Goal: Task Accomplishment & Management: Complete application form

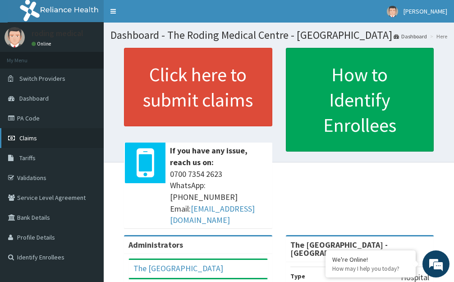
click at [40, 137] on link "Claims" at bounding box center [52, 138] width 104 height 20
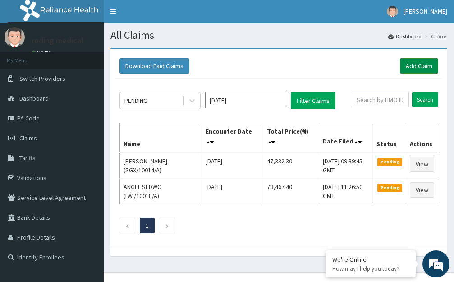
click at [407, 65] on link "Add Claim" at bounding box center [419, 65] width 38 height 15
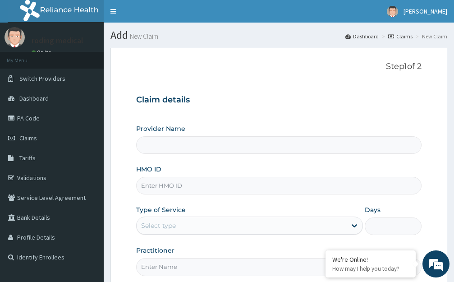
type input "The [GEOGRAPHIC_DATA] - [GEOGRAPHIC_DATA]"
click at [194, 187] on input "HMO ID" at bounding box center [279, 186] width 286 height 18
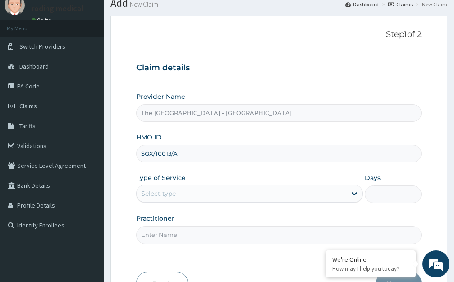
scroll to position [89, 0]
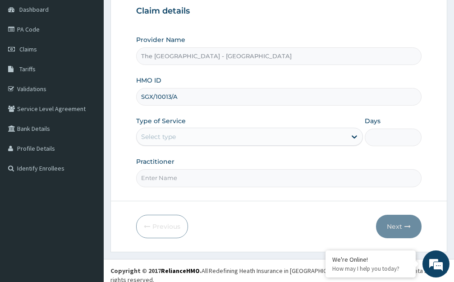
type input "SGX/10013/A"
click at [190, 137] on div "Select type" at bounding box center [242, 136] width 210 height 14
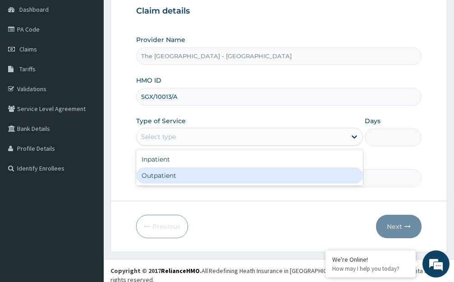
click at [165, 178] on div "Outpatient" at bounding box center [249, 175] width 227 height 16
type input "1"
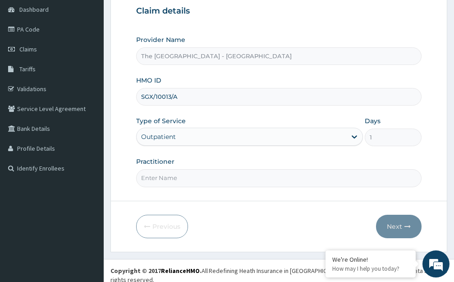
click at [201, 181] on input "Practitioner" at bounding box center [279, 178] width 286 height 18
type input "DR ROLI"
click at [395, 225] on button "Next" at bounding box center [399, 226] width 46 height 23
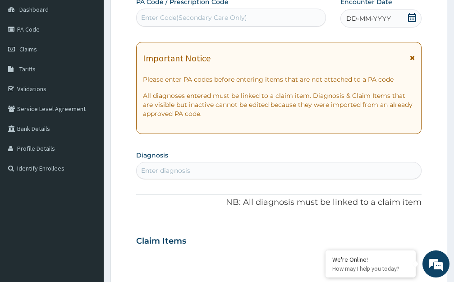
click at [375, 20] on span "DD-MM-YYYY" at bounding box center [368, 18] width 45 height 9
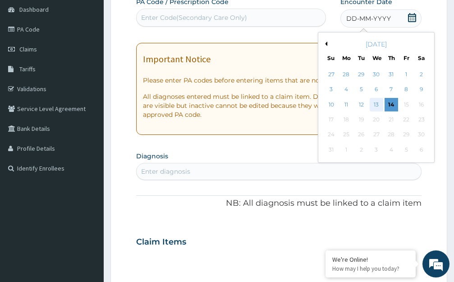
click at [375, 102] on div "13" at bounding box center [376, 105] width 14 height 14
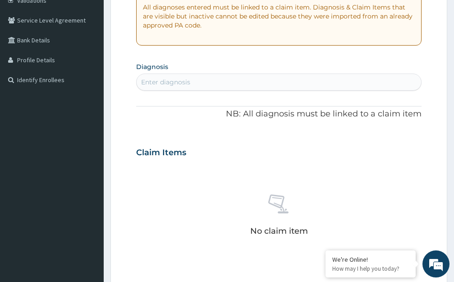
scroll to position [179, 0]
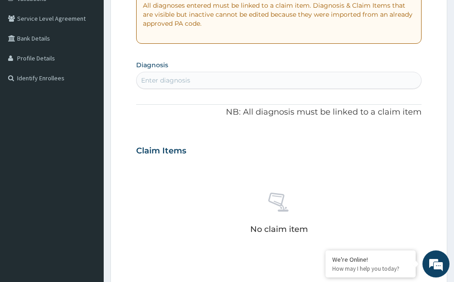
click at [194, 81] on div "Enter diagnosis" at bounding box center [279, 80] width 285 height 14
type input "BACT"
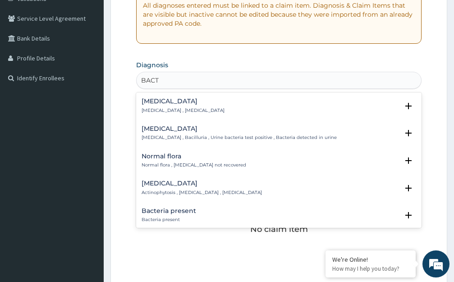
click at [156, 102] on h4 "Bacteremia" at bounding box center [183, 101] width 83 height 7
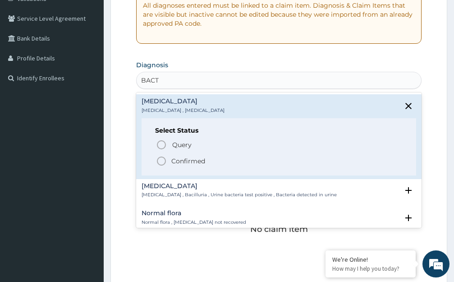
click at [162, 161] on icon "status option filled" at bounding box center [161, 161] width 11 height 11
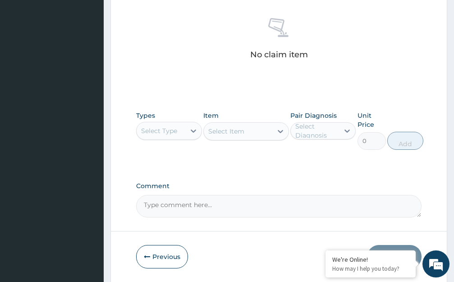
scroll to position [360, 0]
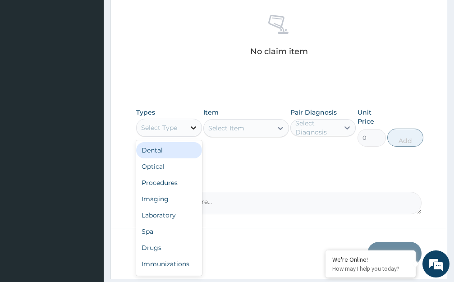
click at [194, 128] on icon at bounding box center [193, 127] width 5 height 3
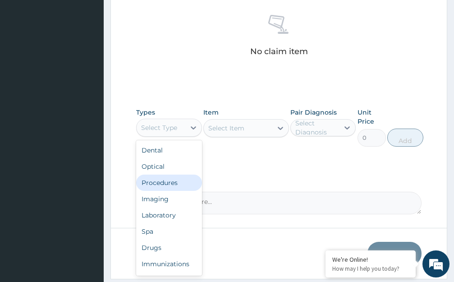
click at [164, 182] on div "Procedures" at bounding box center [169, 183] width 66 height 16
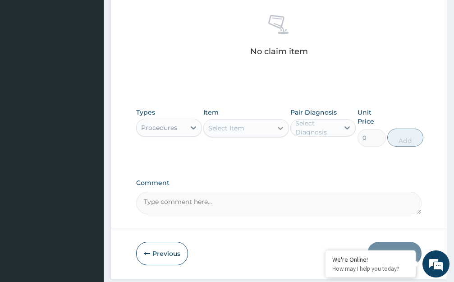
click at [280, 128] on icon at bounding box center [280, 128] width 9 height 9
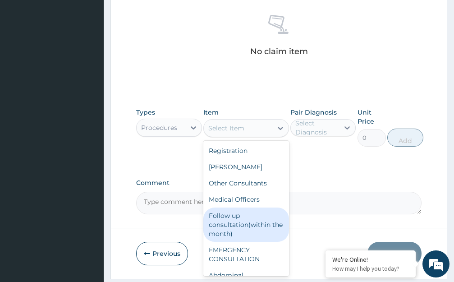
click at [236, 222] on div "Follow up consultation(within the month)" at bounding box center [246, 224] width 86 height 34
type input "2500"
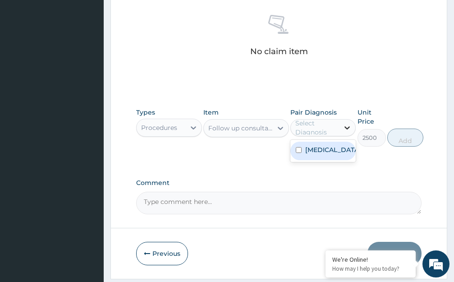
click at [345, 127] on icon at bounding box center [347, 127] width 5 height 3
click at [345, 152] on div "Bacteremia" at bounding box center [323, 151] width 66 height 18
checkbox input "true"
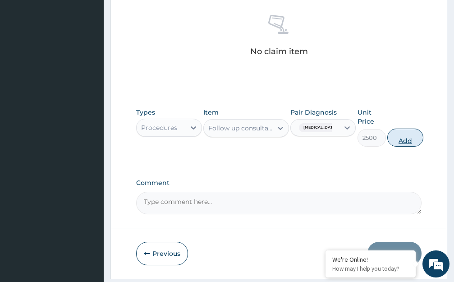
click at [406, 143] on button "Add" at bounding box center [405, 138] width 36 height 18
type input "0"
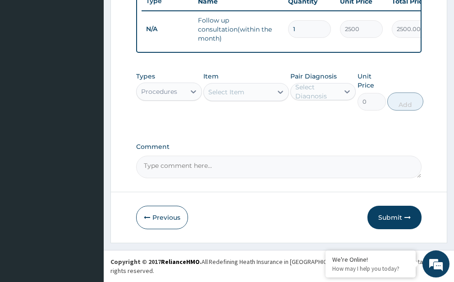
scroll to position [356, 0]
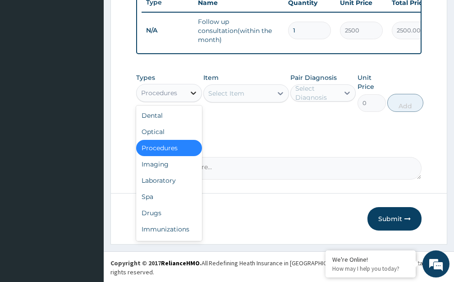
click at [193, 97] on icon at bounding box center [193, 92] width 9 height 9
click at [189, 220] on div "Drugs" at bounding box center [169, 213] width 66 height 16
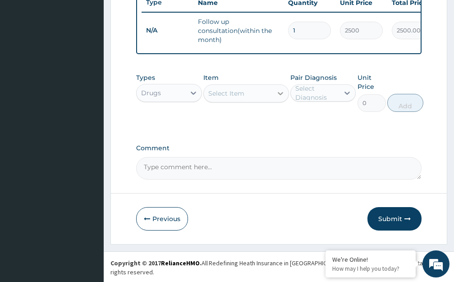
click at [281, 98] on icon at bounding box center [280, 93] width 9 height 9
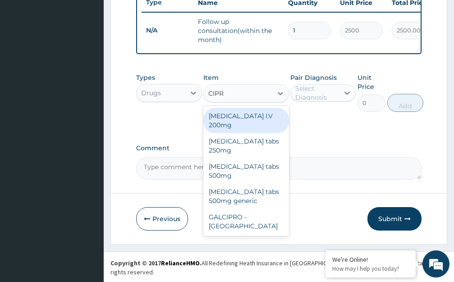
type input "CIPRO"
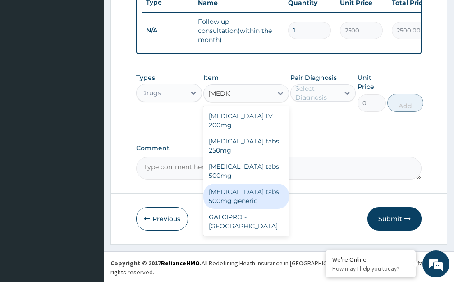
click at [242, 184] on div "Ciproxin tabs 500mg generic" at bounding box center [246, 196] width 86 height 25
type input "350"
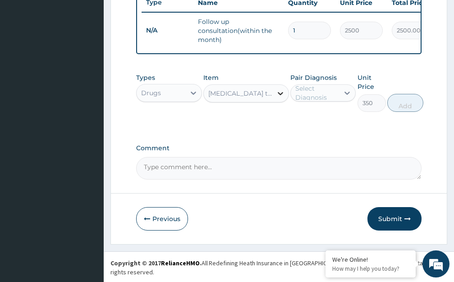
click at [279, 98] on icon at bounding box center [280, 93] width 9 height 9
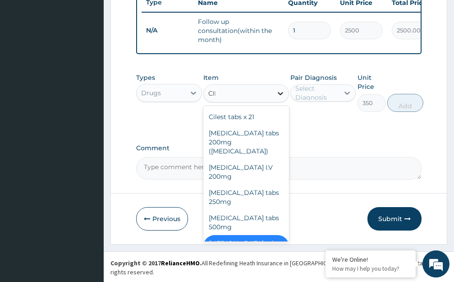
scroll to position [0, 0]
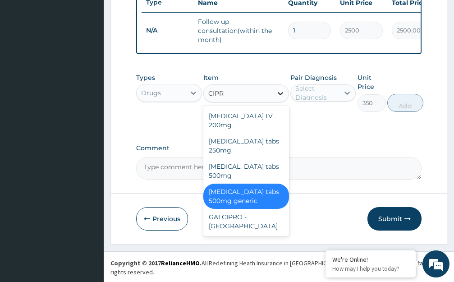
type input "CIPRO"
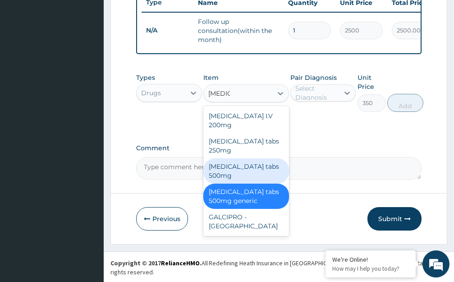
click at [246, 158] on div "Ciproxin tabs 500mg" at bounding box center [246, 170] width 86 height 25
type input "677.6"
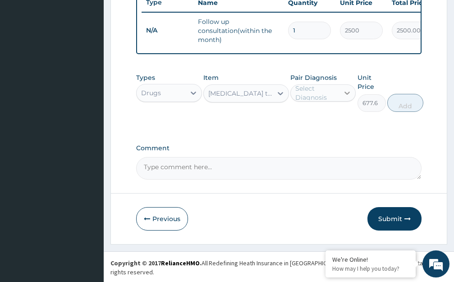
click at [346, 95] on icon at bounding box center [347, 93] width 5 height 3
click at [346, 125] on div "Bacteremia" at bounding box center [323, 116] width 66 height 18
checkbox input "true"
click at [404, 112] on button "Add" at bounding box center [405, 103] width 36 height 18
type input "0"
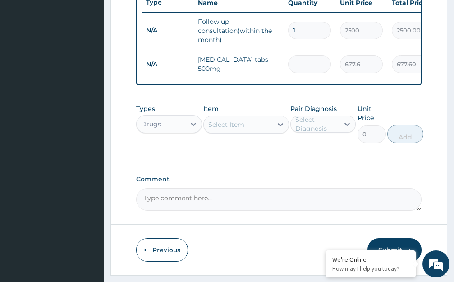
type input "0.00"
type input "6"
type input "4065.60"
type input "6"
click at [282, 129] on icon at bounding box center [280, 124] width 9 height 9
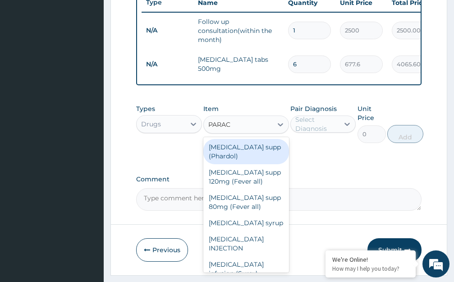
type input "PARACE"
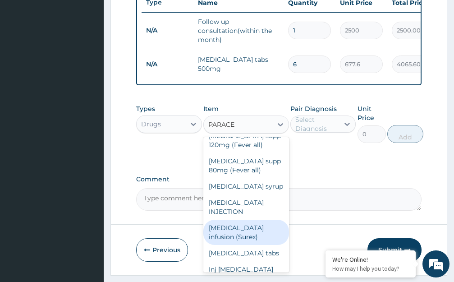
scroll to position [52, 0]
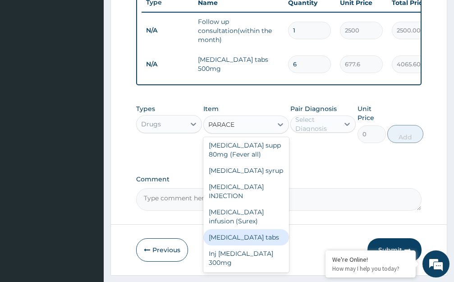
click at [255, 244] on div "Paracetamol tabs" at bounding box center [246, 237] width 86 height 16
type input "53.9"
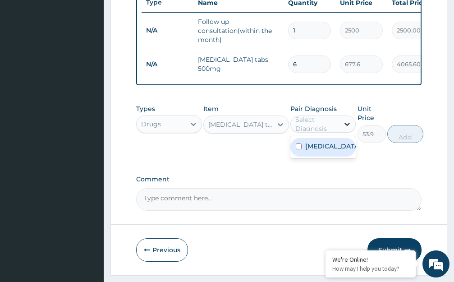
click at [347, 129] on icon at bounding box center [347, 124] width 9 height 9
click at [347, 155] on div "Bacteremia" at bounding box center [323, 147] width 66 height 18
checkbox input "true"
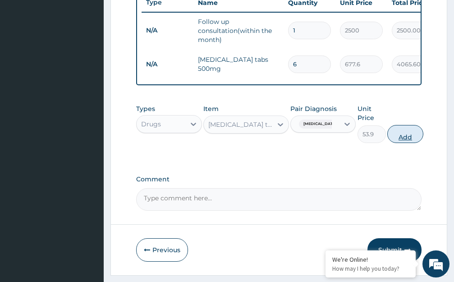
click at [403, 143] on button "Add" at bounding box center [405, 134] width 36 height 18
type input "0"
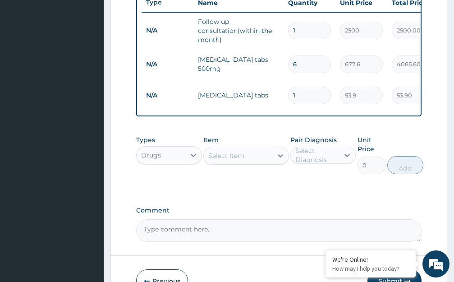
type input "0.00"
type input "1"
type input "53.90"
type input "18"
type input "970.20"
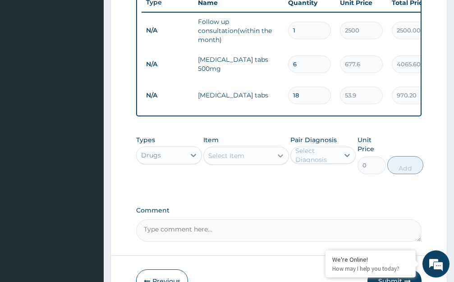
type input "18"
click at [280, 157] on icon at bounding box center [280, 155] width 5 height 3
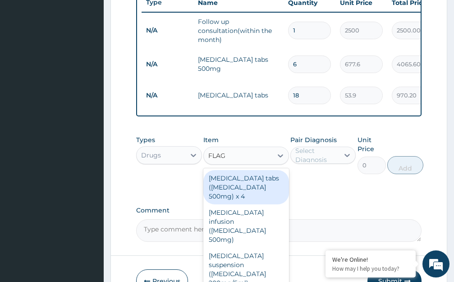
type input "FLAGY"
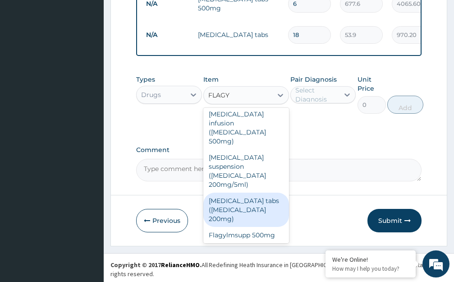
scroll to position [419, 0]
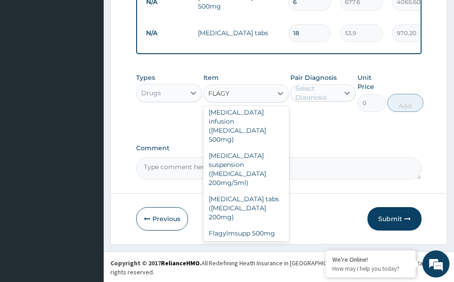
click at [249, 241] on div "Tab Flagyl 400mg" at bounding box center [246, 253] width 86 height 25
type input "70.2"
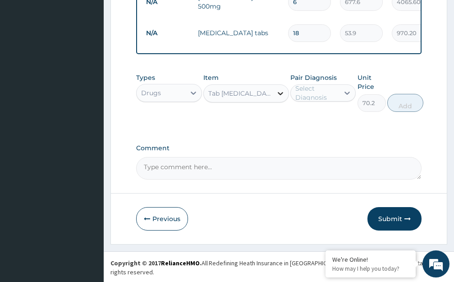
click at [279, 98] on icon at bounding box center [280, 93] width 9 height 9
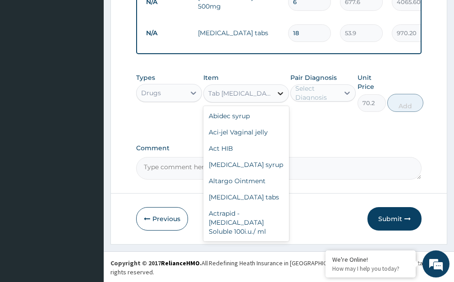
scroll to position [14974, 0]
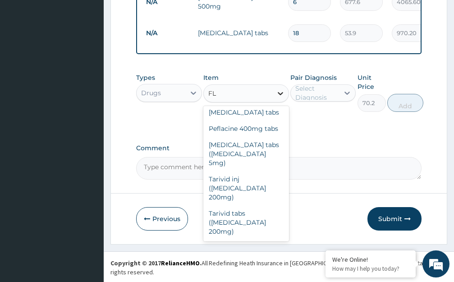
type input "FLA"
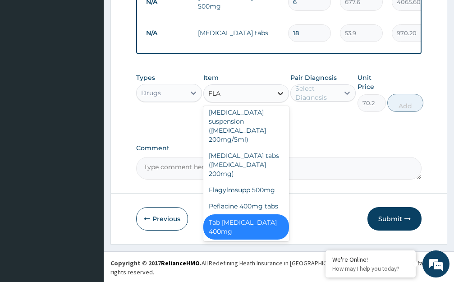
scroll to position [121, 0]
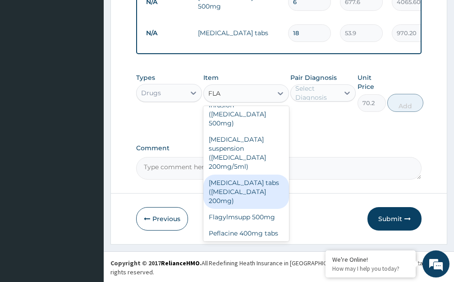
click at [240, 175] on div "Flagyl tabs (Metronidazole 200mg)" at bounding box center [246, 192] width 86 height 34
type input "69.3"
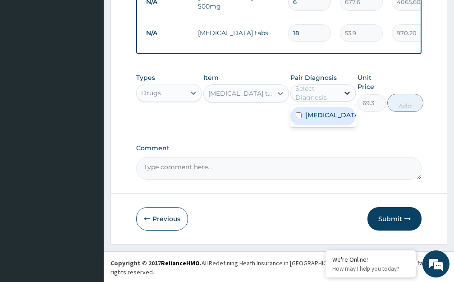
click at [346, 97] on icon at bounding box center [347, 92] width 9 height 9
click at [327, 125] on div "Bacteremia" at bounding box center [323, 116] width 66 height 18
checkbox input "true"
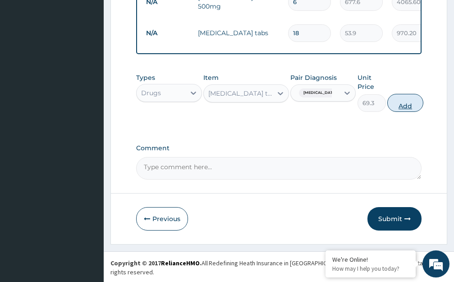
click at [406, 112] on button "Add" at bounding box center [405, 103] width 36 height 18
type input "0"
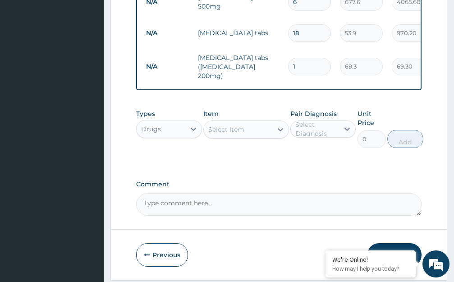
type input "18"
type input "1247.40"
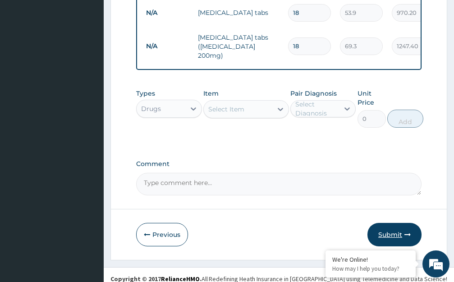
scroll to position [450, 0]
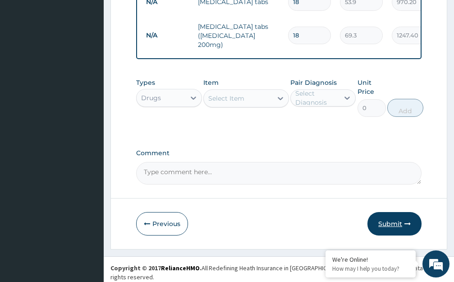
type input "18"
click at [391, 228] on button "Submit" at bounding box center [395, 223] width 54 height 23
